Goal: Task Accomplishment & Management: Manage account settings

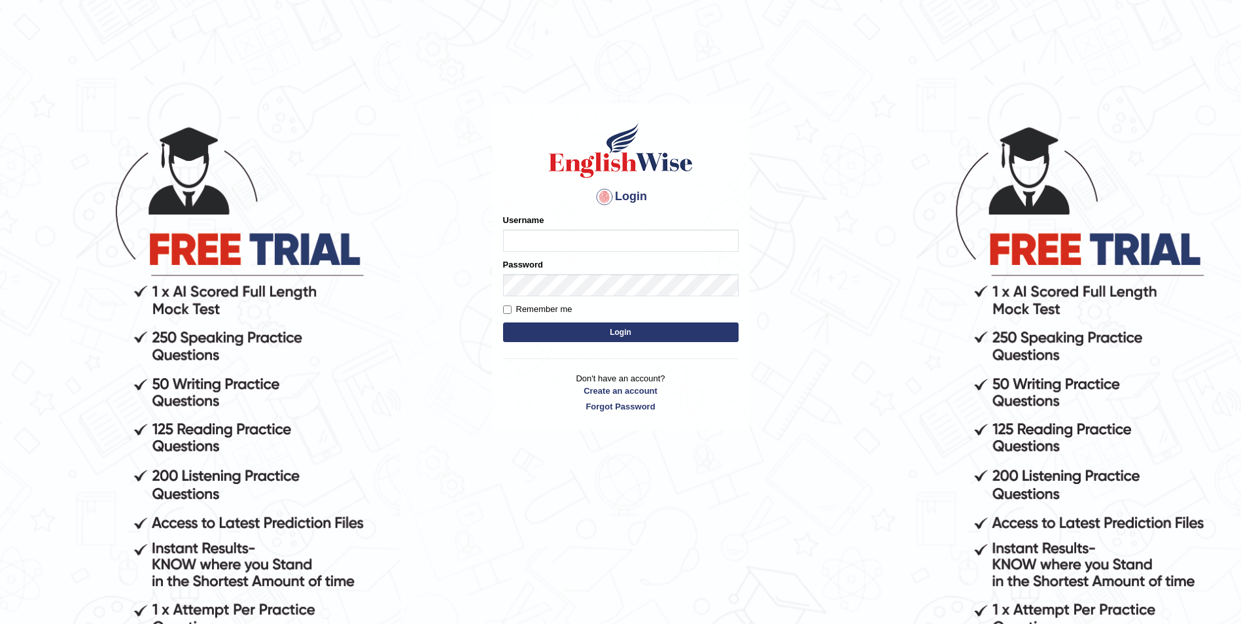
click at [535, 237] on input "Username" at bounding box center [620, 241] width 235 height 22
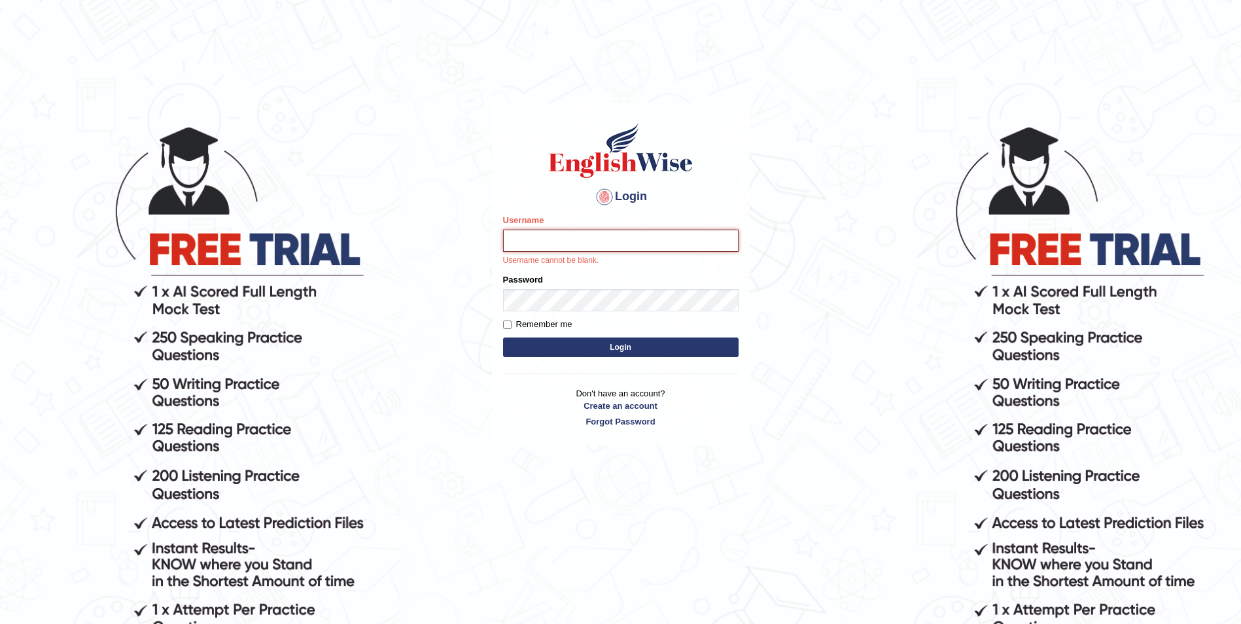
click at [523, 235] on input "Username" at bounding box center [620, 241] width 235 height 22
